Goal: Task Accomplishment & Management: Manage account settings

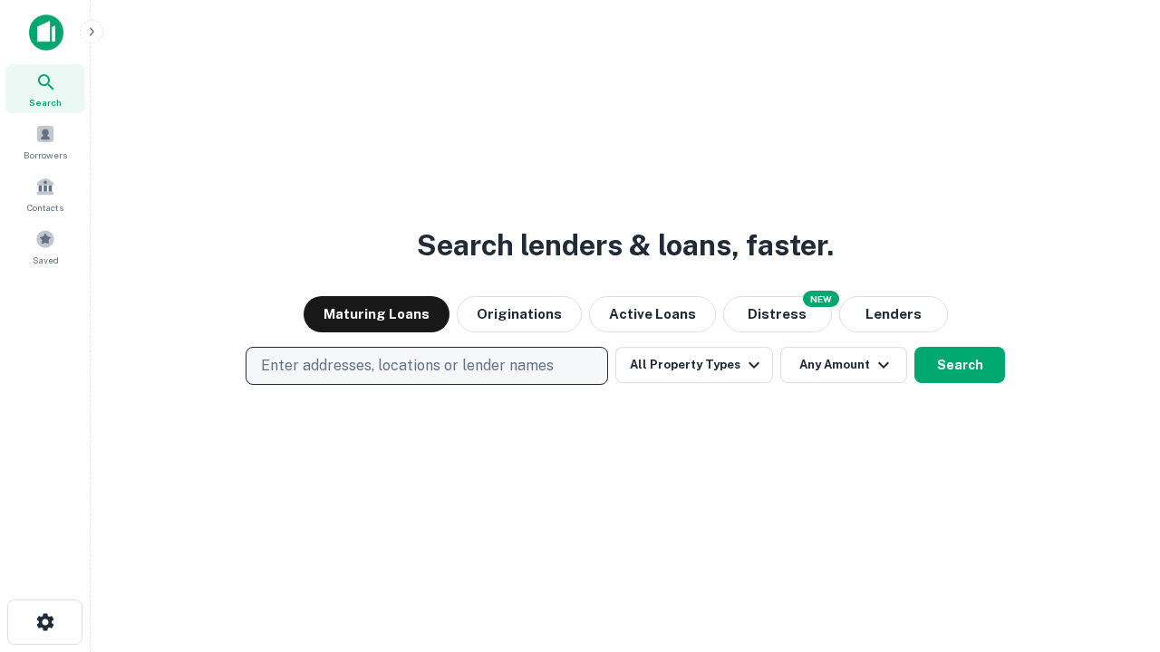
click at [426, 366] on p "Enter addresses, locations or lender names" at bounding box center [407, 366] width 293 height 22
type input "**********"
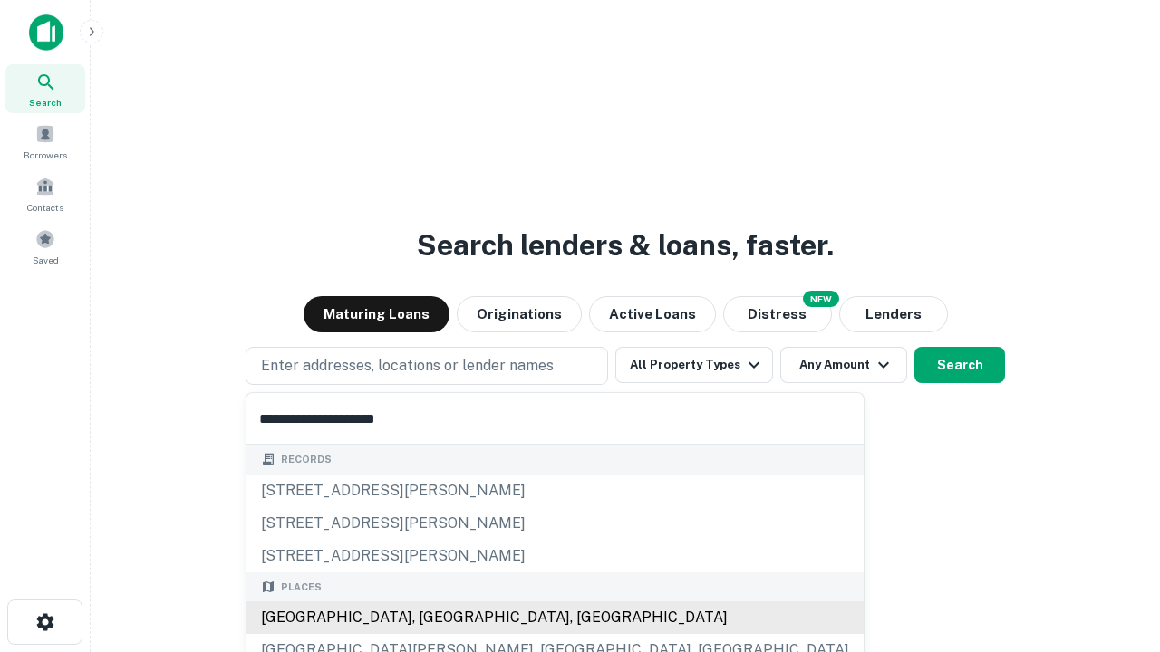
click at [433, 618] on div "Santa Monica, CA, USA" at bounding box center [554, 618] width 617 height 33
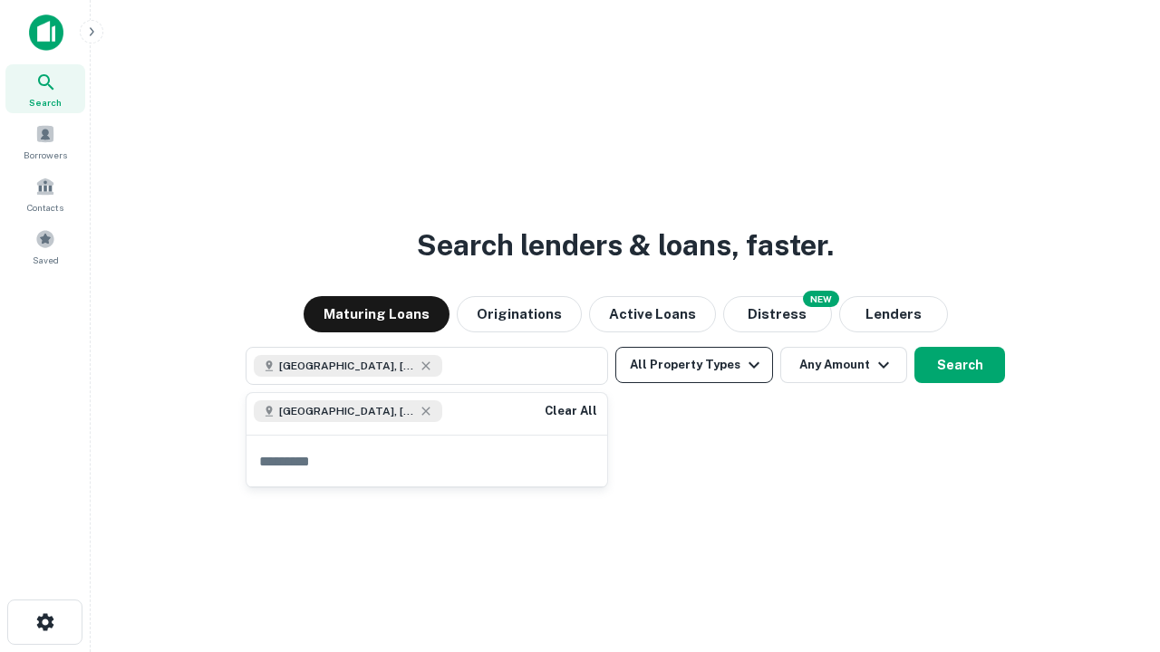
click at [694, 365] on button "All Property Types" at bounding box center [694, 365] width 158 height 36
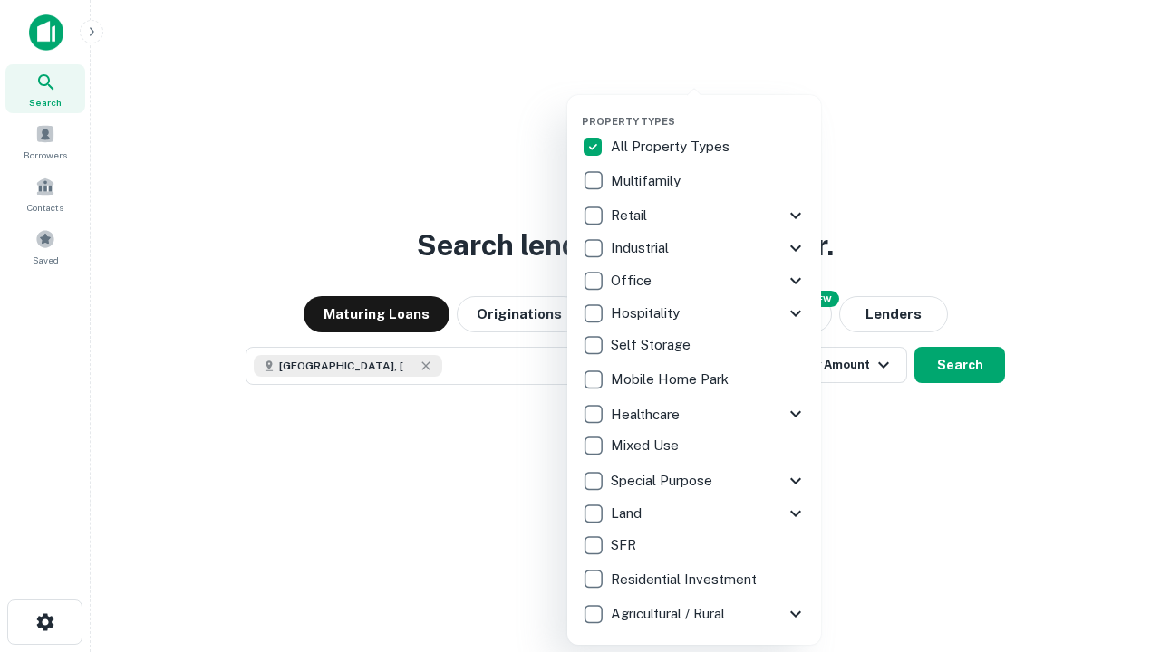
click at [709, 110] on button "button" at bounding box center [709, 110] width 254 height 1
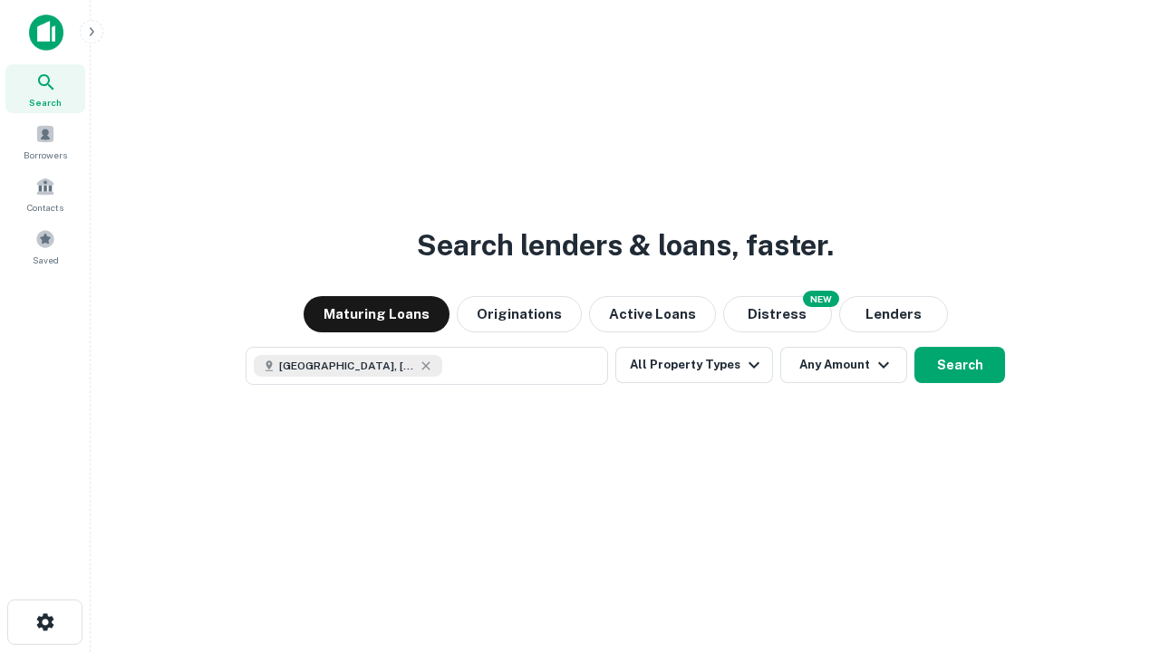
scroll to position [29, 0]
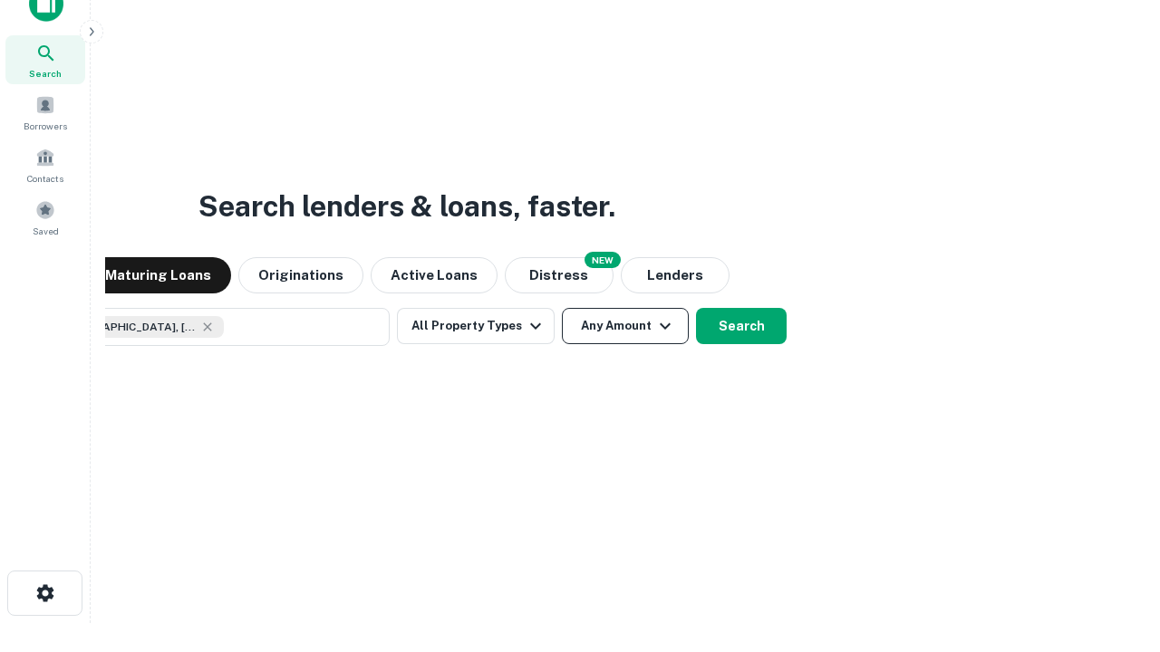
click at [562, 308] on button "Any Amount" at bounding box center [625, 326] width 127 height 36
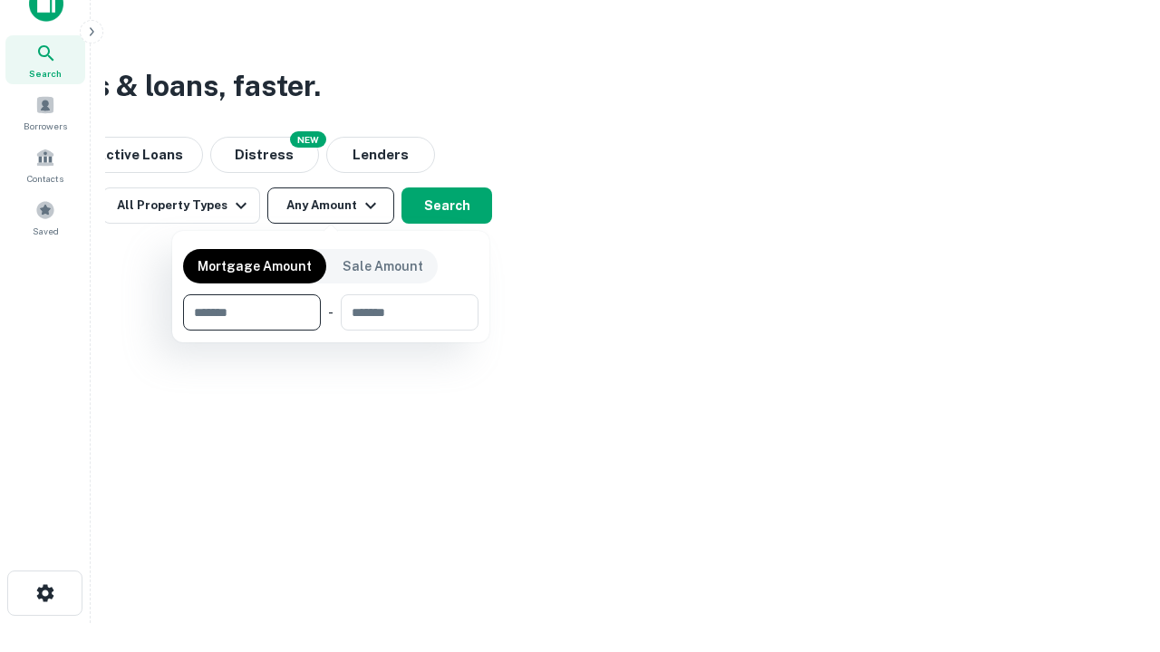
type input "*******"
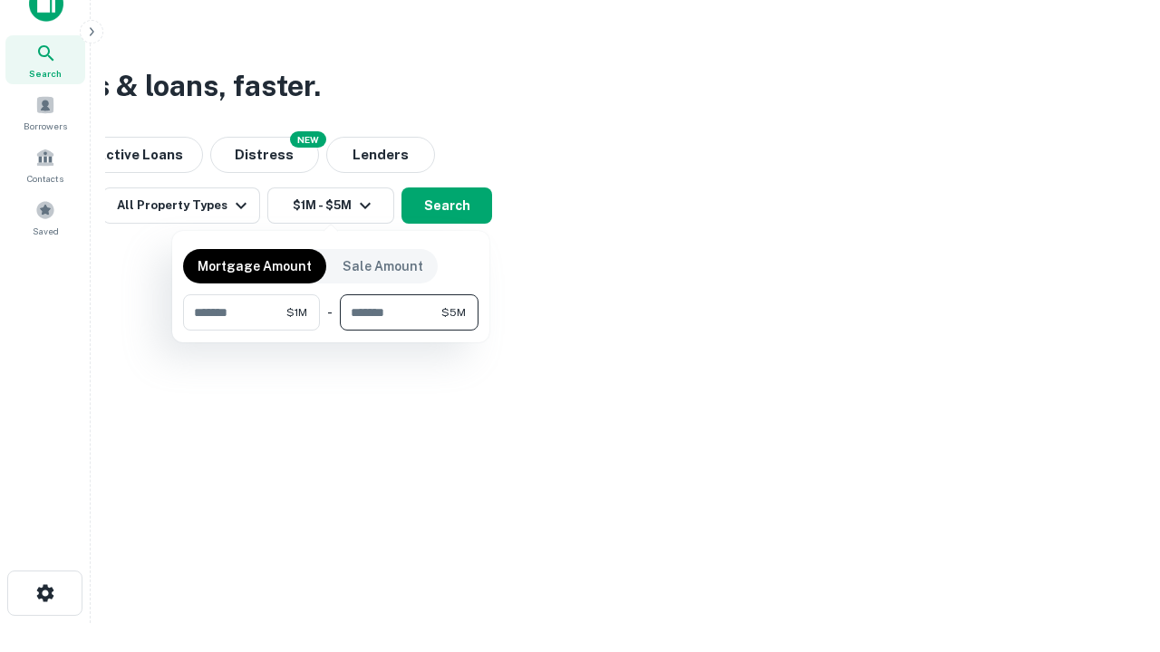
type input "*******"
click at [331, 331] on button "button" at bounding box center [330, 331] width 295 height 1
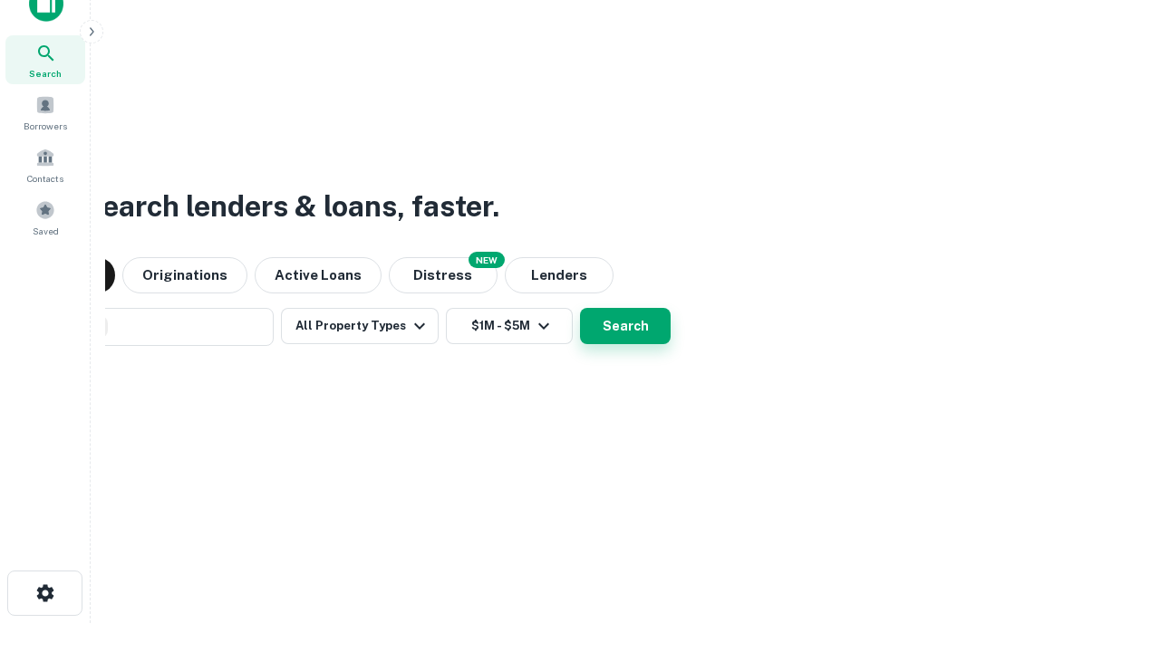
click at [580, 308] on button "Search" at bounding box center [625, 326] width 91 height 36
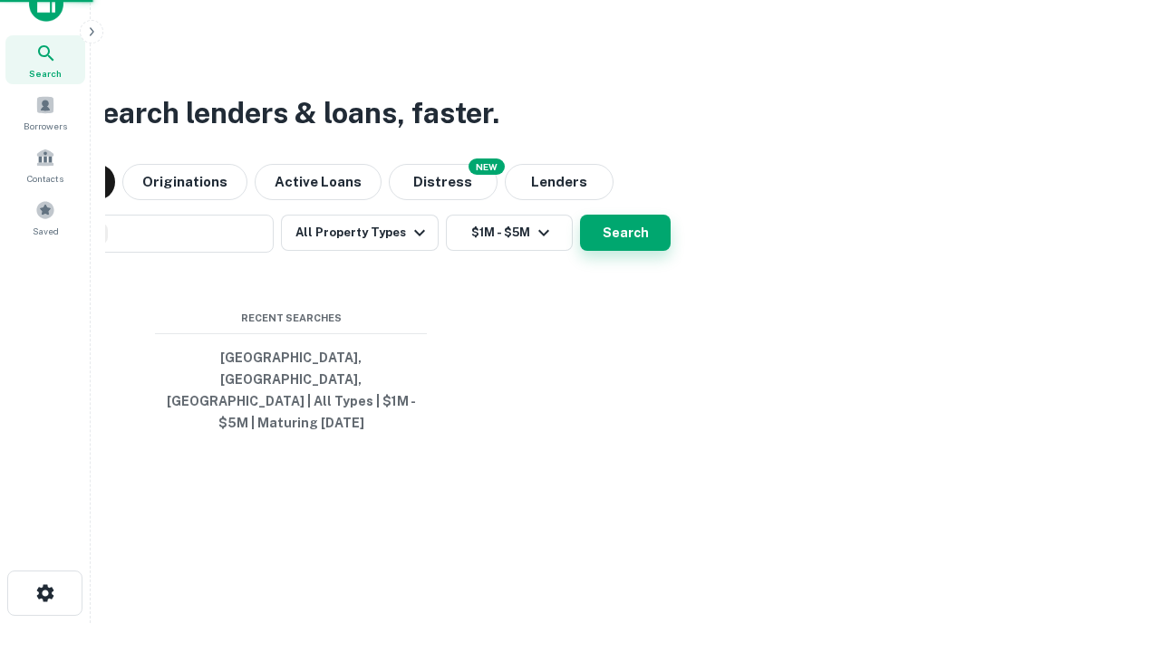
scroll to position [59, 513]
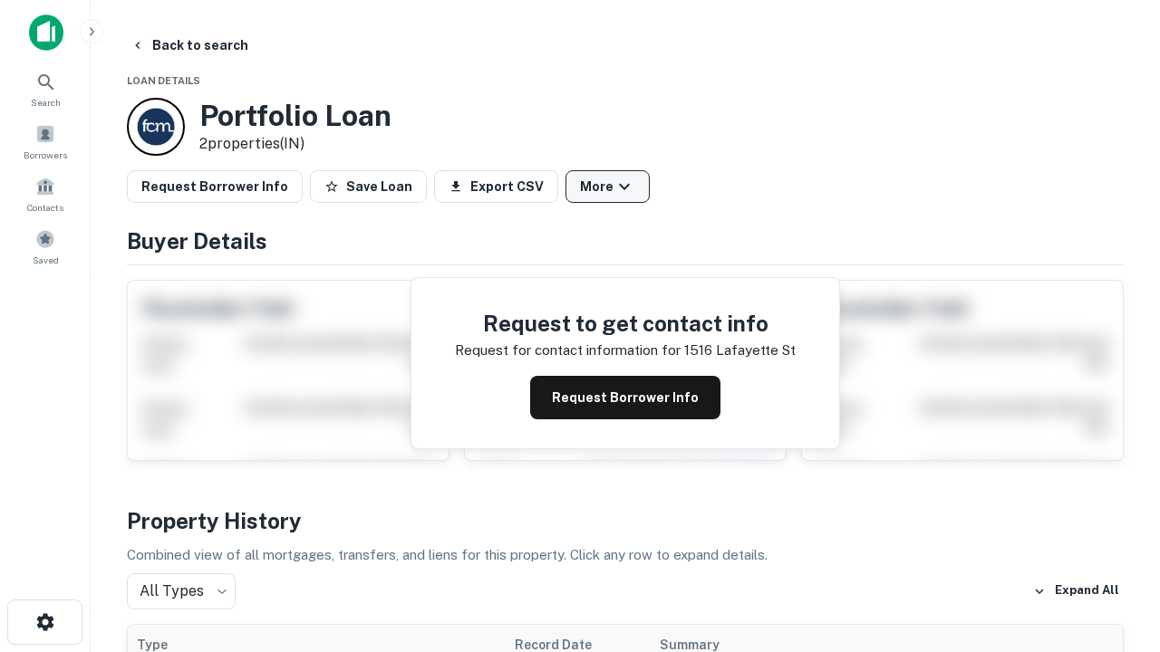
click at [607, 187] on button "More" at bounding box center [607, 186] width 84 height 33
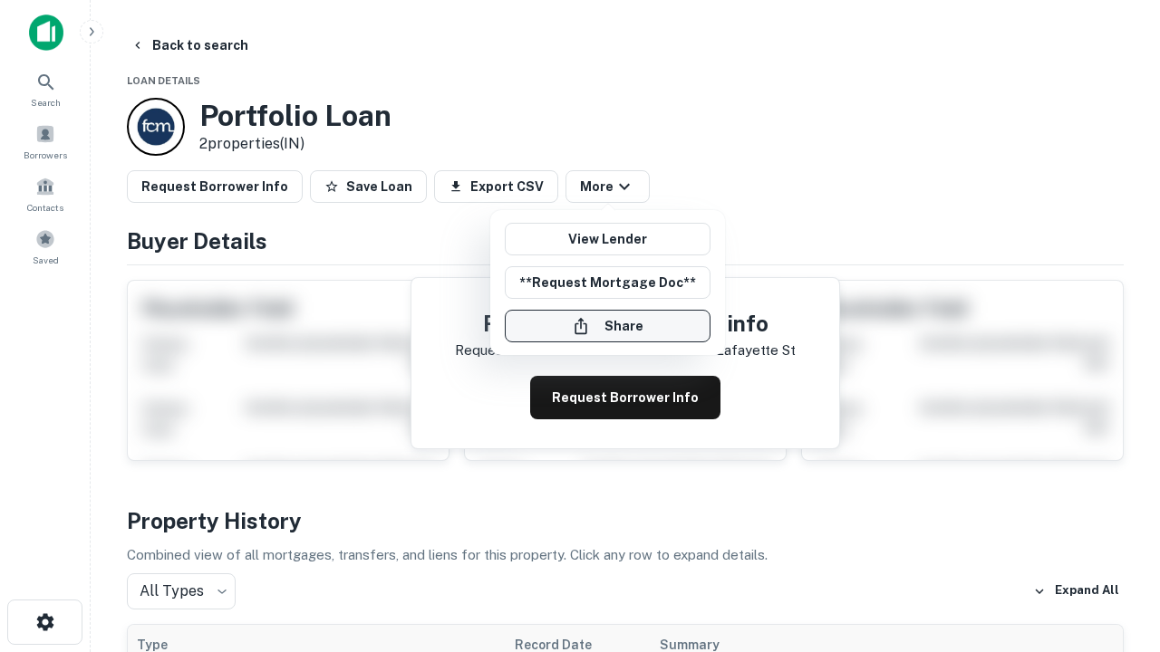
click at [607, 326] on button "Share" at bounding box center [608, 326] width 206 height 33
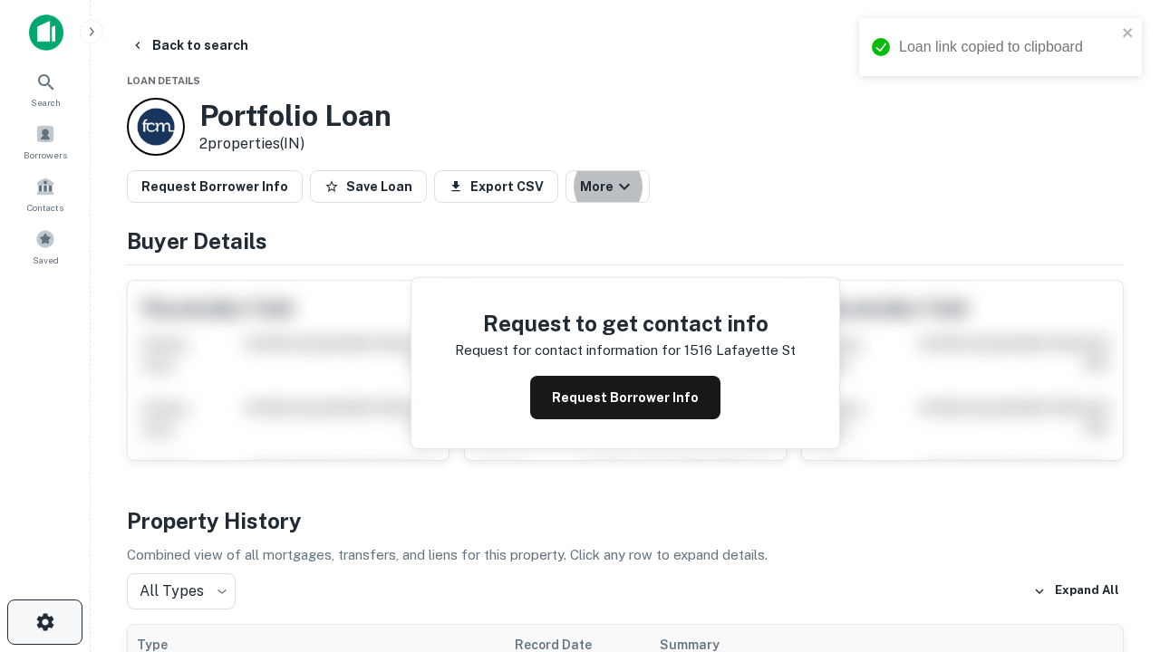
click at [44, 623] on icon "button" at bounding box center [45, 623] width 22 height 22
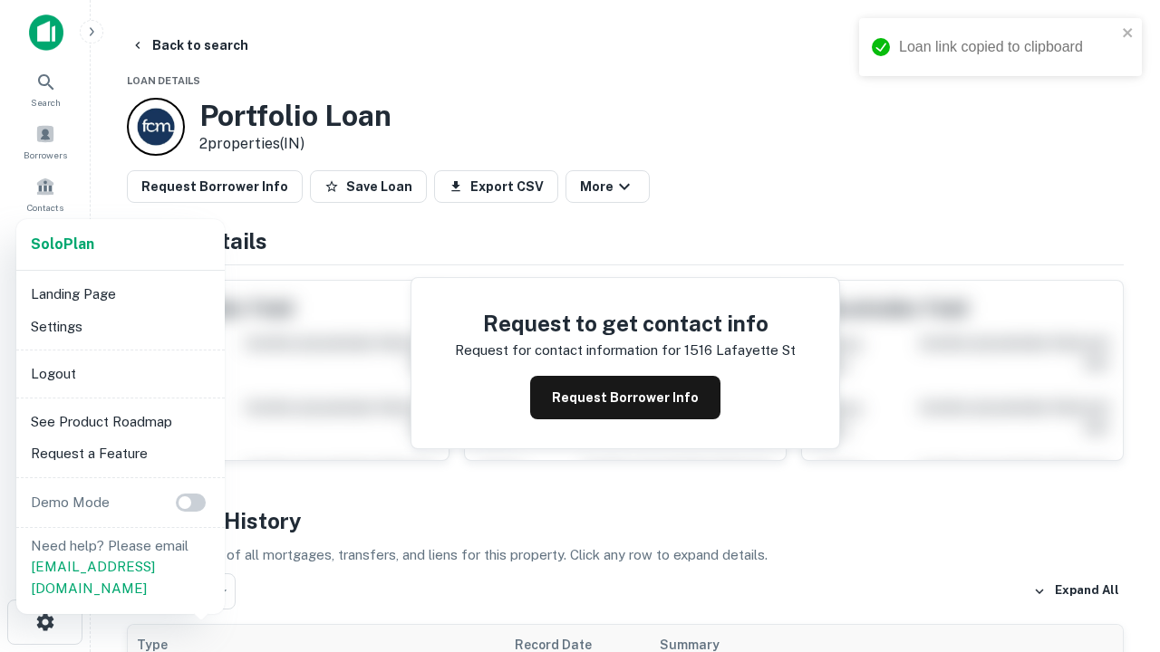
click at [120, 373] on li "Logout" at bounding box center [121, 374] width 194 height 33
